Goal: Check status: Check status

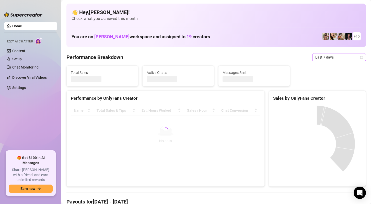
click at [352, 55] on span "Last 7 days" at bounding box center [338, 57] width 47 height 8
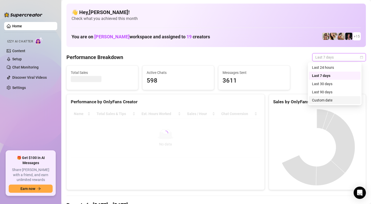
click at [332, 101] on div "Custom date" at bounding box center [334, 100] width 45 height 6
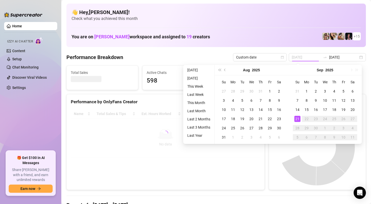
click at [298, 119] on div "21" at bounding box center [297, 119] width 6 height 6
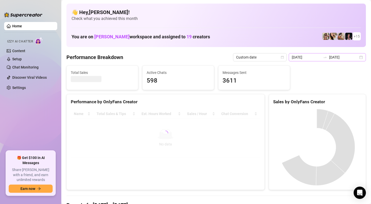
click at [356, 56] on div "[DATE] [DATE]" at bounding box center [327, 57] width 77 height 8
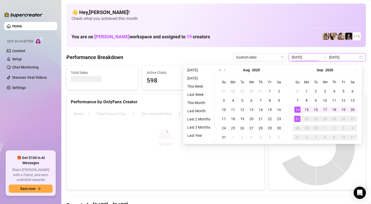
type input "[DATE]"
click at [296, 120] on div "21" at bounding box center [297, 119] width 6 height 6
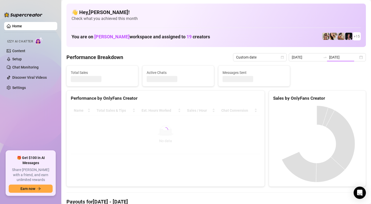
type input "[DATE]"
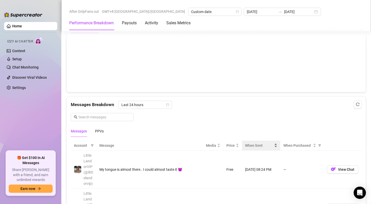
scroll to position [409, 0]
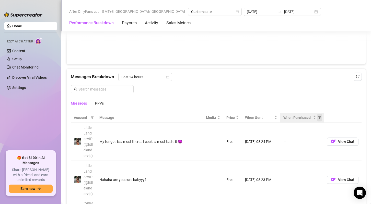
click at [318, 116] on icon "filter" at bounding box center [319, 117] width 3 height 3
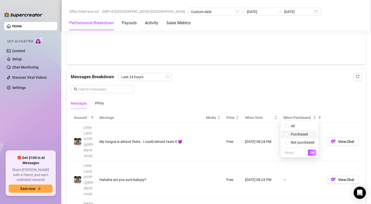
click at [308, 134] on span "Purchased" at bounding box center [299, 134] width 30 height 6
radio input "true"
click at [313, 153] on span "OK" at bounding box center [311, 152] width 5 height 4
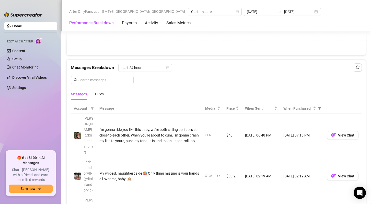
scroll to position [434, 0]
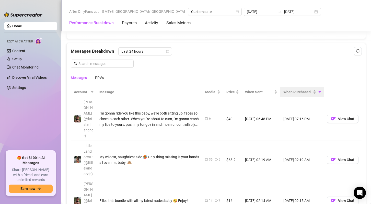
click at [294, 93] on th "When Purchased" at bounding box center [301, 92] width 43 height 10
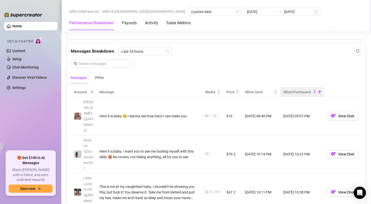
click at [294, 93] on th "When Purchased" at bounding box center [301, 92] width 43 height 10
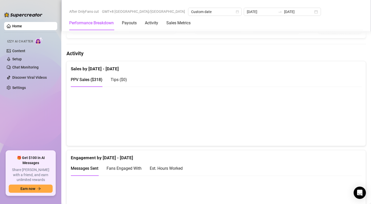
scroll to position [230, 0]
